Goal: Task Accomplishment & Management: Understand process/instructions

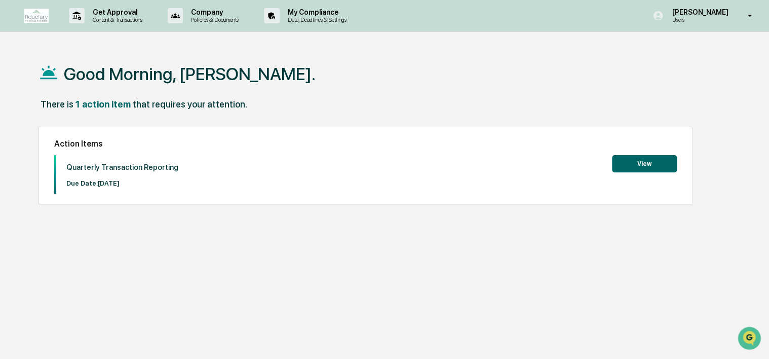
click at [640, 163] on button "View" at bounding box center [644, 163] width 65 height 17
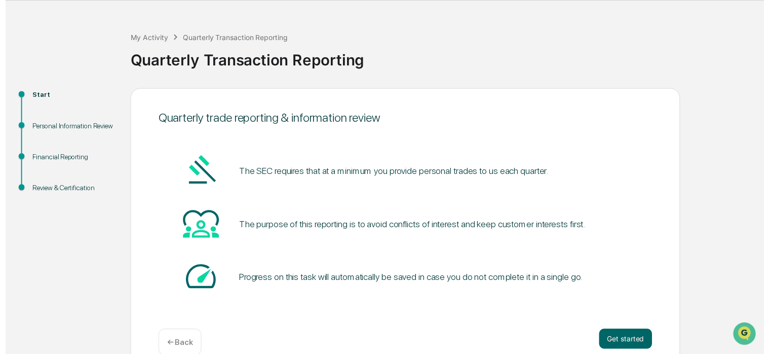
scroll to position [49, 0]
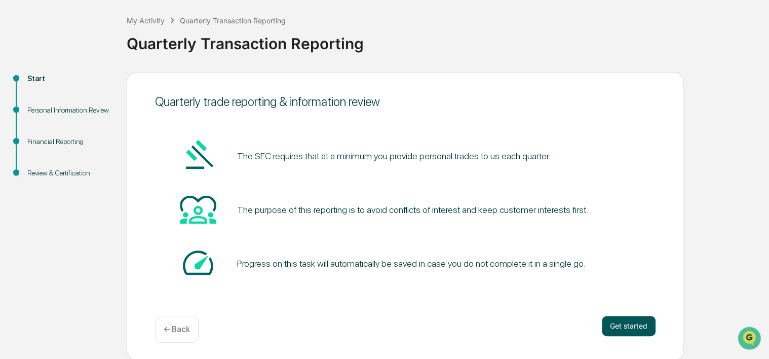
click at [634, 324] on button "Get started" at bounding box center [629, 326] width 54 height 20
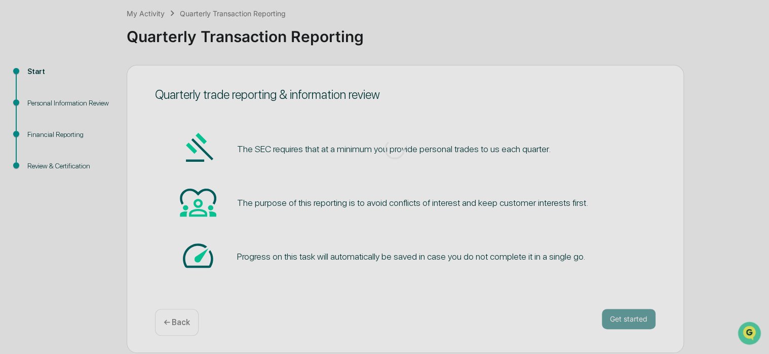
scroll to position [61, 0]
click at [632, 314] on div at bounding box center [395, 149] width 790 height 410
click at [306, 113] on div at bounding box center [395, 149] width 790 height 410
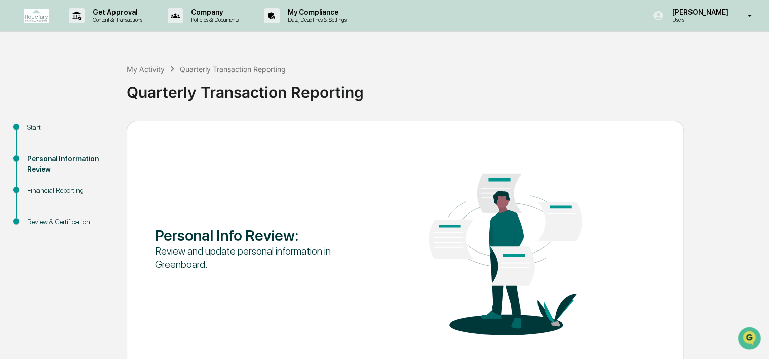
scroll to position [49, 0]
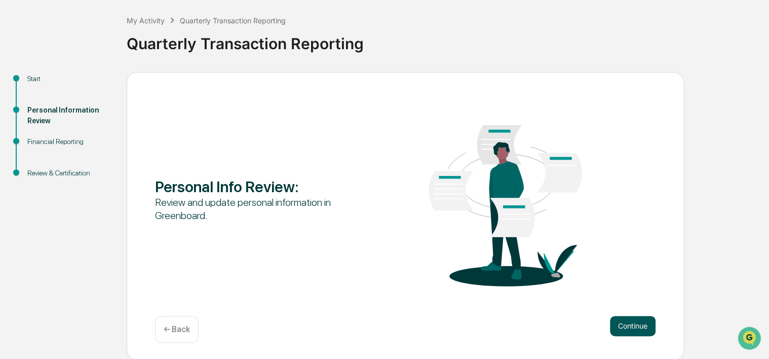
click at [632, 318] on button "Continue" at bounding box center [633, 326] width 46 height 20
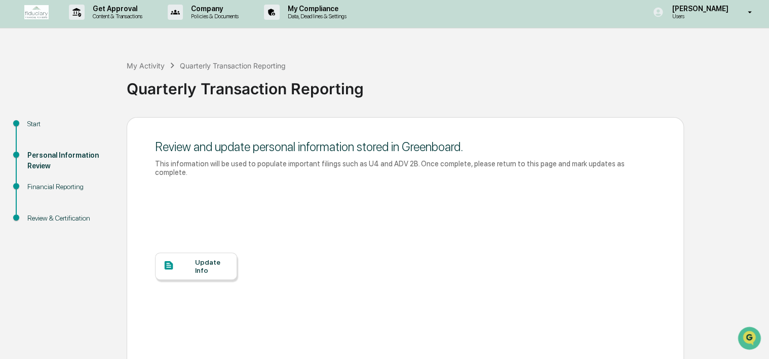
scroll to position [54, 0]
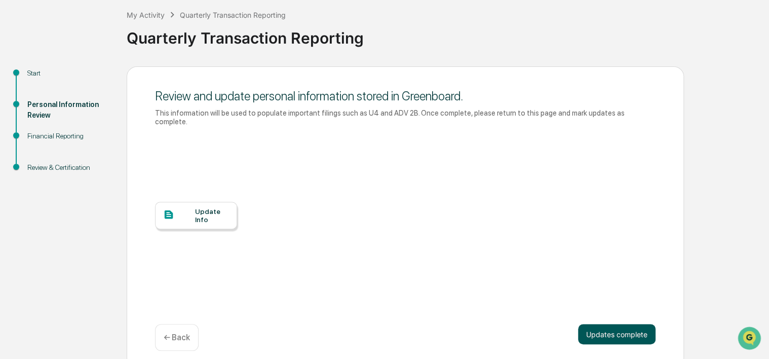
click at [602, 324] on button "Updates complete" at bounding box center [617, 334] width 78 height 20
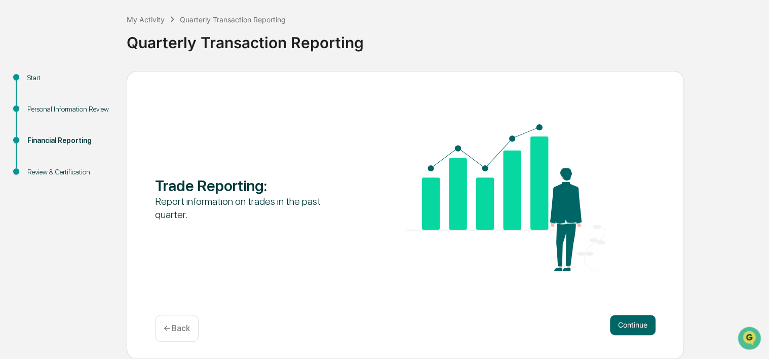
scroll to position [49, 0]
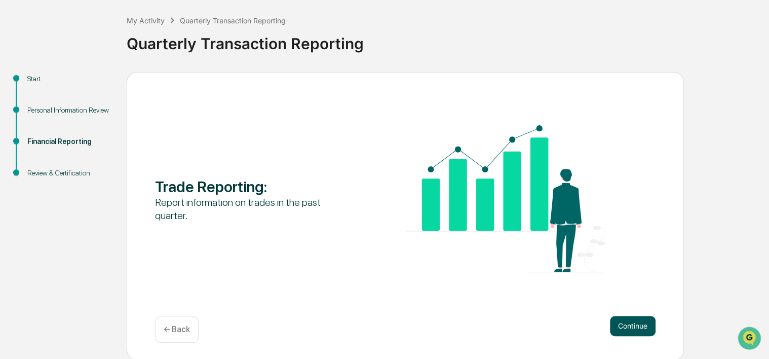
click at [622, 324] on button "Continue" at bounding box center [633, 326] width 46 height 20
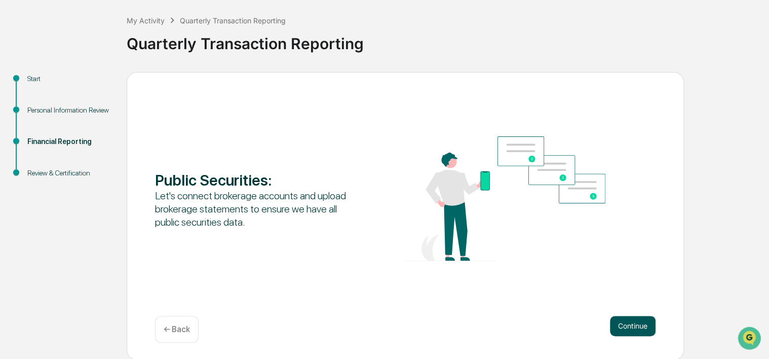
click at [632, 324] on button "Continue" at bounding box center [633, 326] width 46 height 20
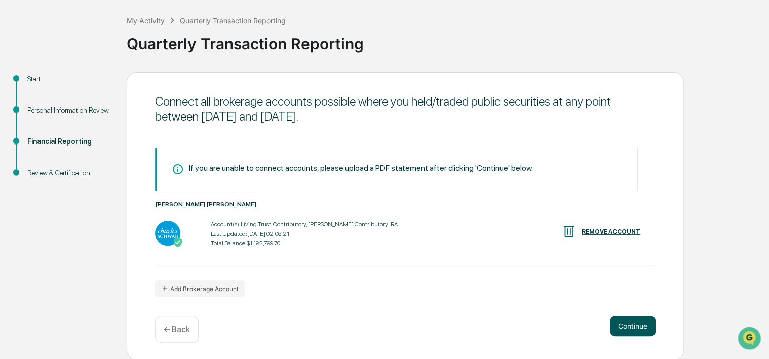
click at [629, 326] on button "Continue" at bounding box center [633, 326] width 46 height 20
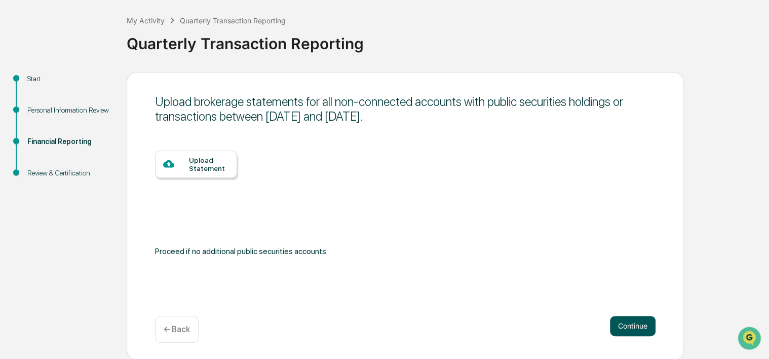
click at [626, 329] on button "Continue" at bounding box center [633, 326] width 46 height 20
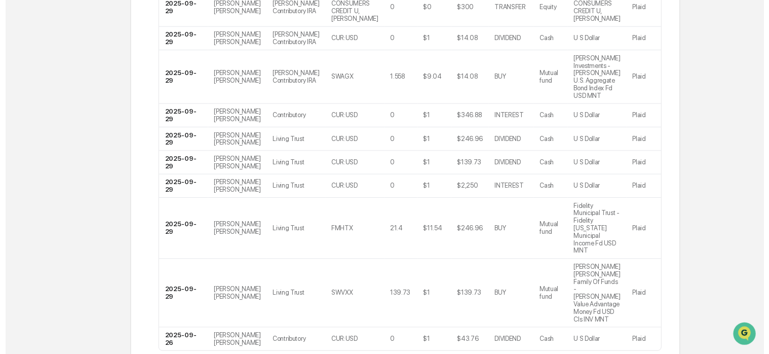
scroll to position [258, 0]
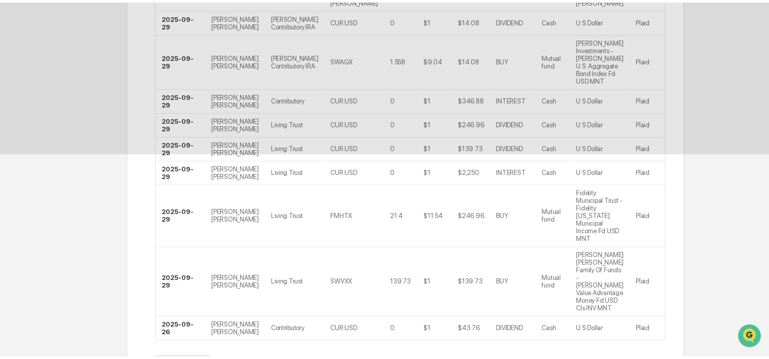
scroll to position [81, 0]
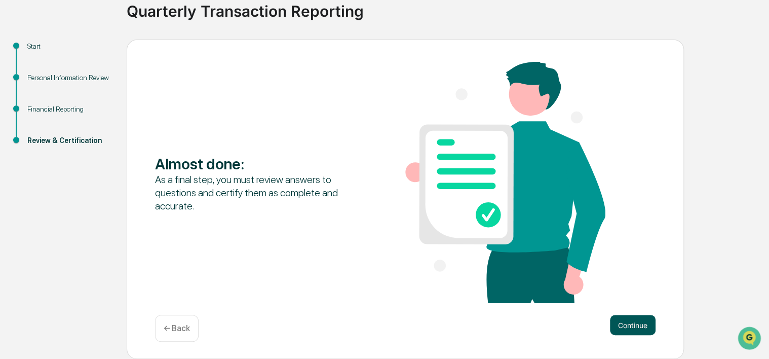
click at [629, 323] on button "Continue" at bounding box center [633, 325] width 46 height 20
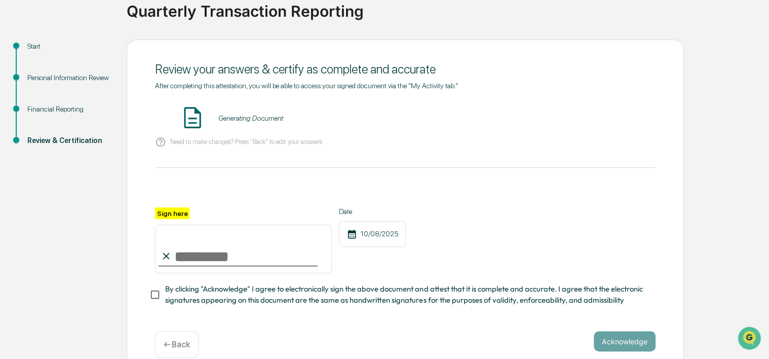
click at [207, 259] on input "Sign here" at bounding box center [243, 249] width 177 height 49
type input "**********"
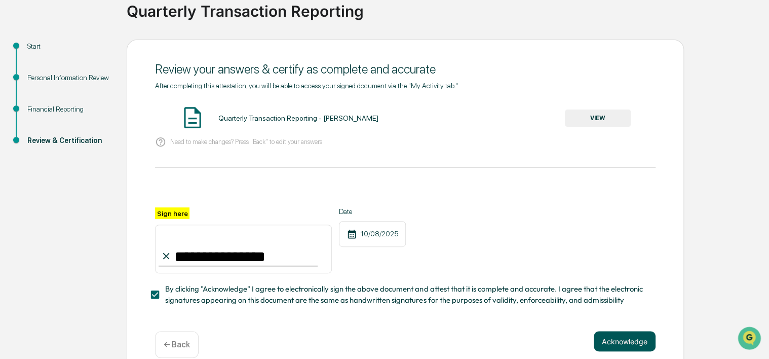
click at [626, 348] on button "Acknowledge" at bounding box center [625, 341] width 62 height 20
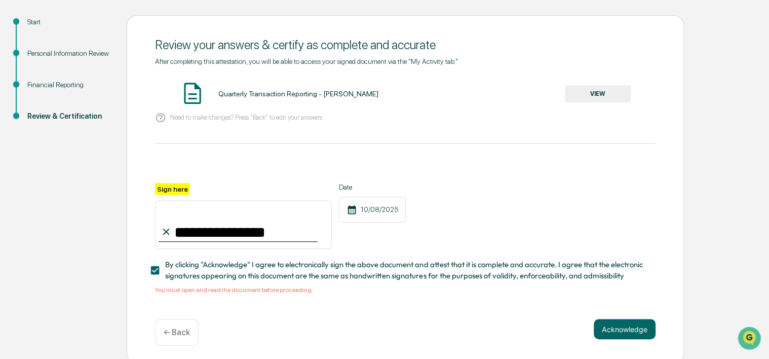
scroll to position [113, 0]
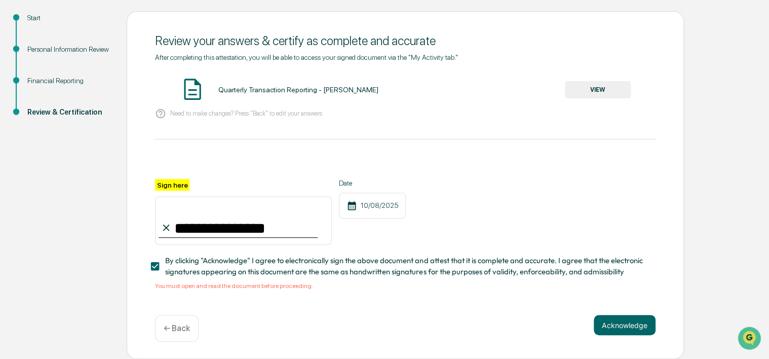
click at [583, 84] on button "VIEW" at bounding box center [598, 89] width 66 height 17
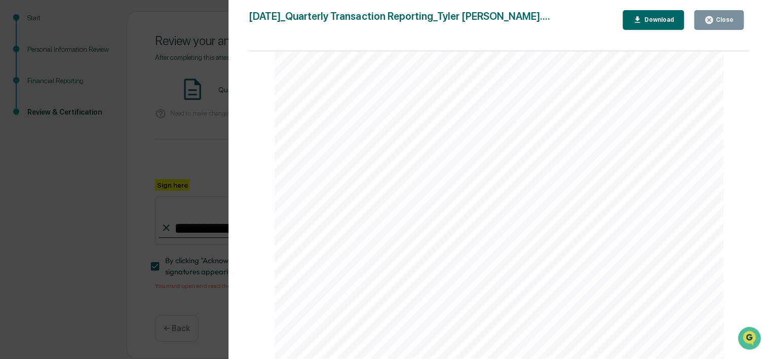
scroll to position [3695, 0]
click at [710, 22] on icon "button" at bounding box center [710, 20] width 8 height 8
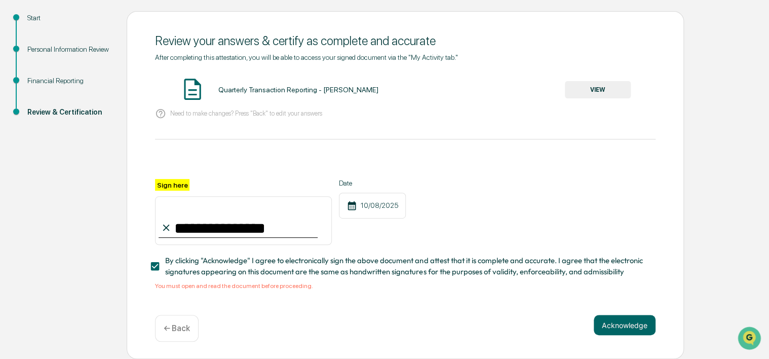
drag, startPoint x: 619, startPoint y: 323, endPoint x: 491, endPoint y: 311, distance: 128.8
click at [620, 323] on button "Acknowledge" at bounding box center [625, 325] width 62 height 20
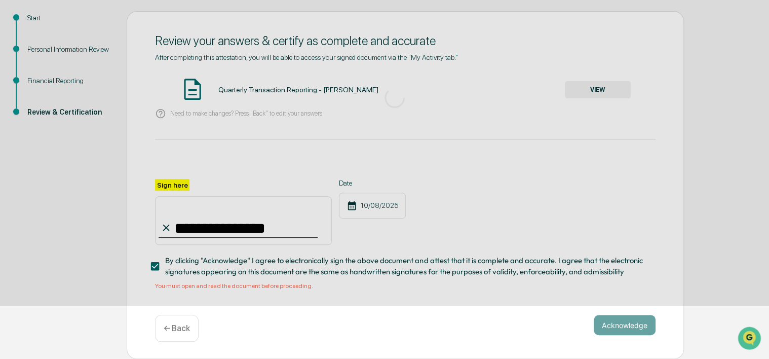
scroll to position [49, 0]
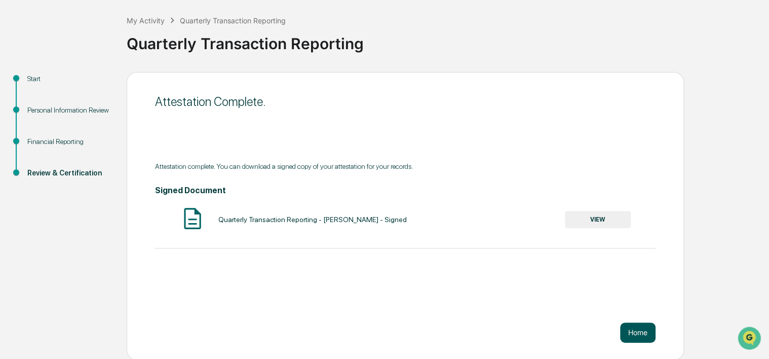
click at [635, 333] on button "Home" at bounding box center [637, 332] width 35 height 20
